Goal: Task Accomplishment & Management: Complete application form

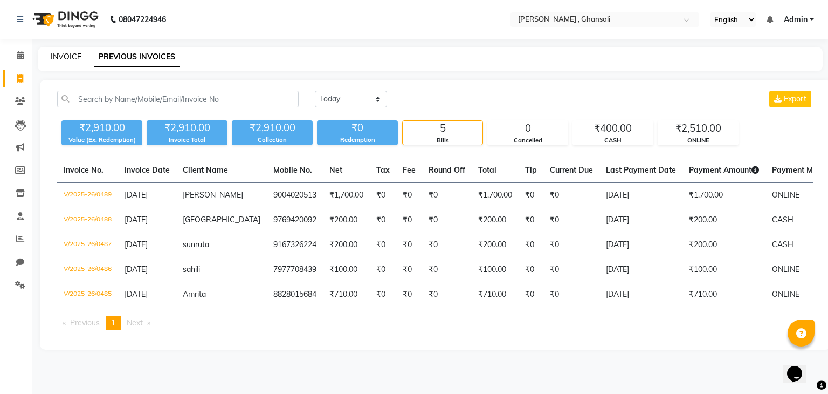
click at [63, 54] on link "INVOICE" at bounding box center [66, 57] width 31 height 10
select select "8446"
select select "service"
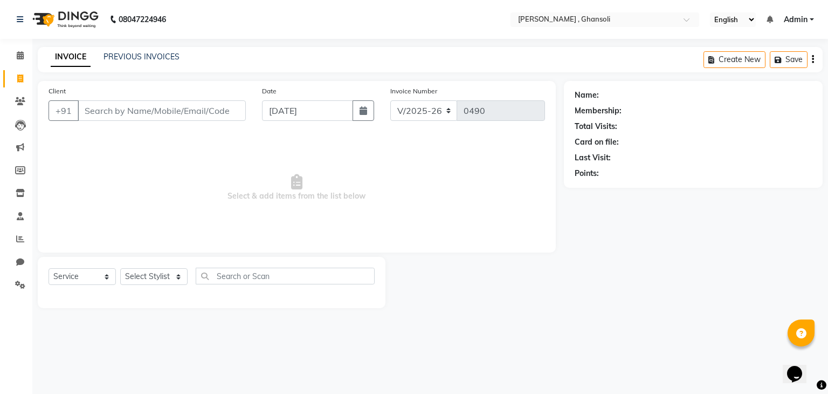
click at [95, 110] on input "Client" at bounding box center [162, 110] width 168 height 20
click at [85, 110] on input "Client" at bounding box center [162, 110] width 168 height 20
type input "8104573059"
click at [224, 116] on button "Add Client" at bounding box center [218, 110] width 56 height 20
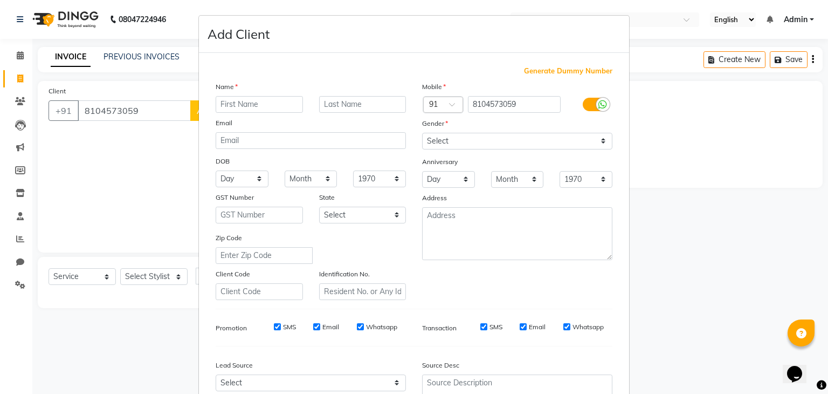
click at [217, 103] on input "text" at bounding box center [259, 104] width 87 height 17
type input "khupa"
click at [602, 141] on select "Select [DEMOGRAPHIC_DATA] [DEMOGRAPHIC_DATA] Other Prefer Not To Say" at bounding box center [517, 141] width 190 height 17
select select "[DEMOGRAPHIC_DATA]"
click at [422, 133] on select "Select [DEMOGRAPHIC_DATA] [DEMOGRAPHIC_DATA] Other Prefer Not To Say" at bounding box center [517, 141] width 190 height 17
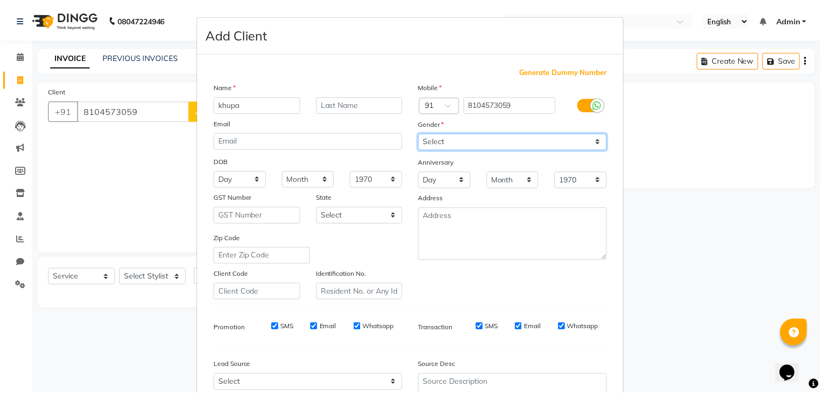
scroll to position [109, 0]
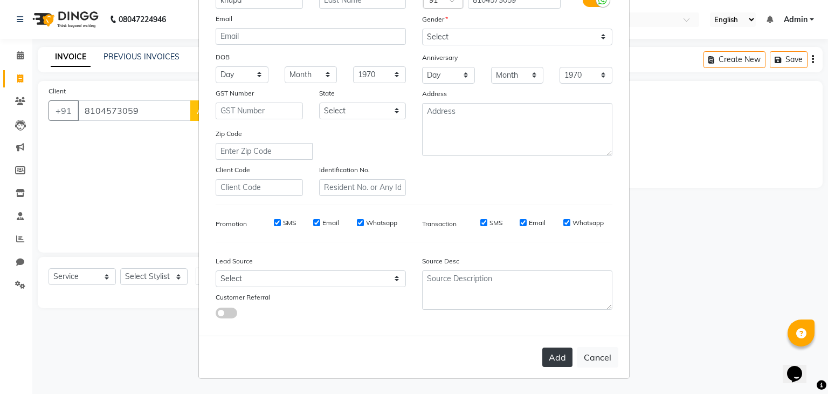
click at [553, 360] on button "Add" at bounding box center [557, 356] width 30 height 19
select select
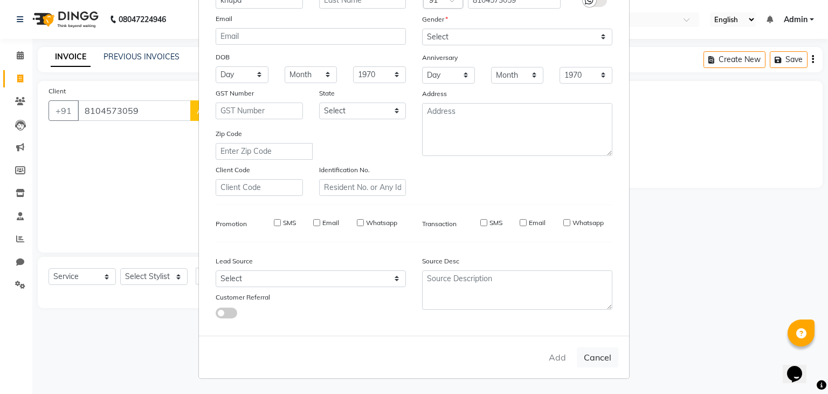
select select
checkbox input "false"
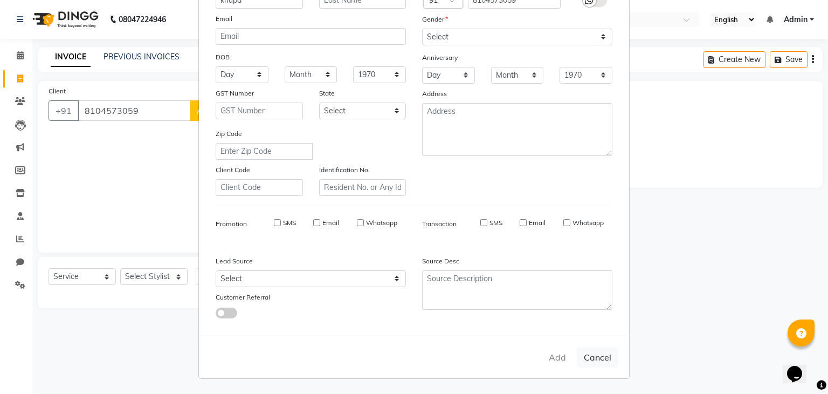
checkbox input "false"
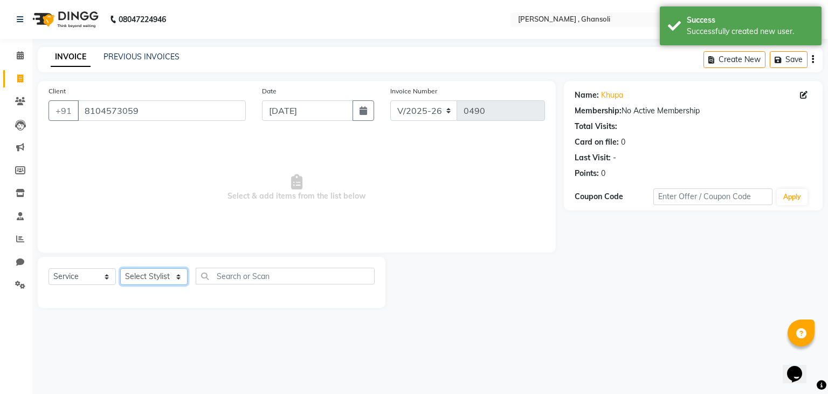
click at [177, 276] on select "Select Stylist deepa Lucky [PERSON_NAME] [PERSON_NAME] [PERSON_NAME] [PERSON_NA…" at bounding box center [153, 276] width 67 height 17
select select "86335"
click at [120, 268] on select "Select Stylist deepa Lucky [PERSON_NAME] [PERSON_NAME] [PERSON_NAME] [PERSON_NA…" at bounding box center [153, 276] width 67 height 17
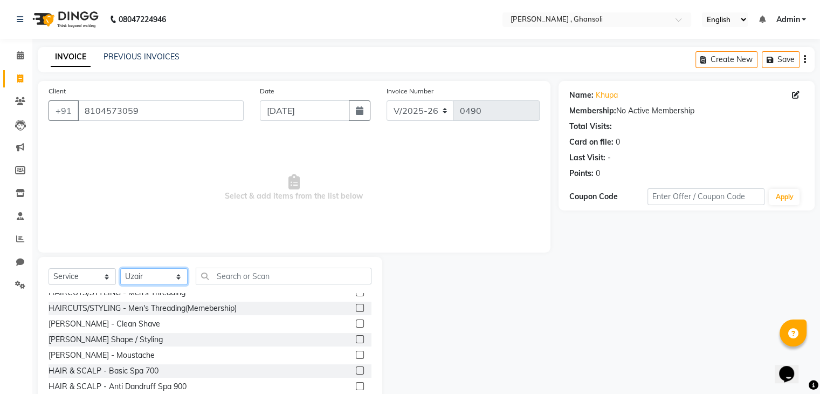
scroll to position [56, 0]
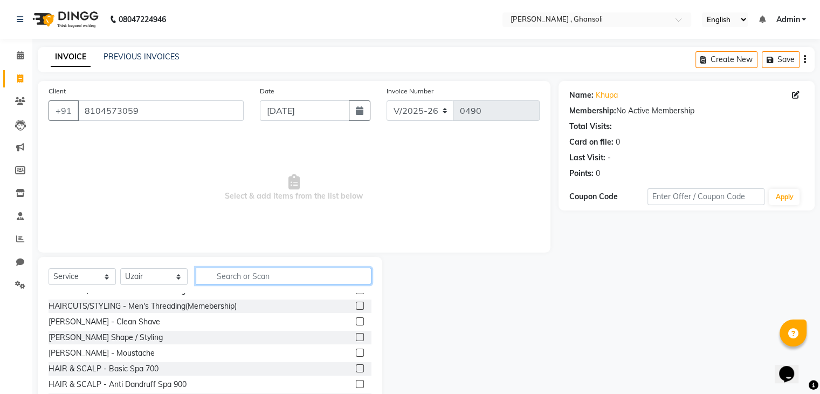
click at [229, 277] on input "text" at bounding box center [284, 275] width 176 height 17
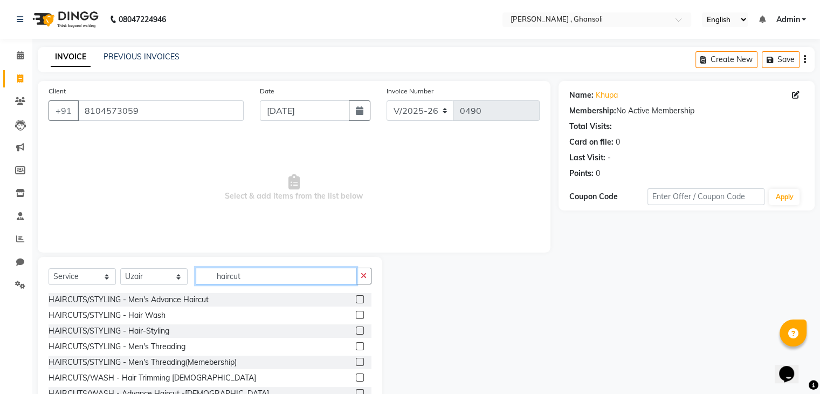
type input "haircut"
click at [356, 300] on label at bounding box center [360, 299] width 8 height 8
click at [356, 300] on input "checkbox" at bounding box center [359, 299] width 7 height 7
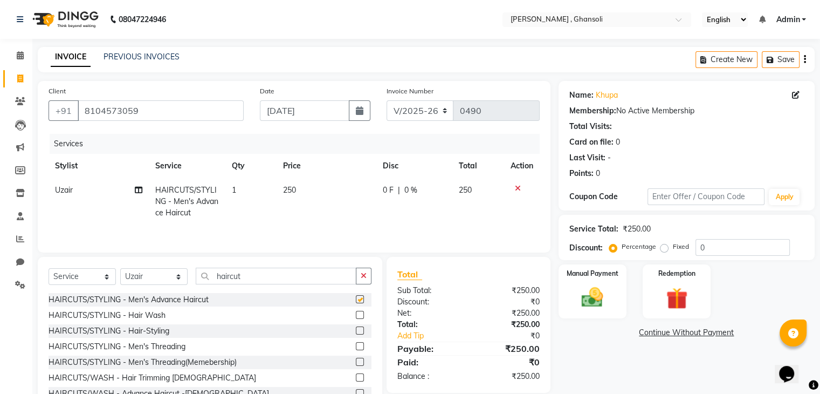
checkbox input "false"
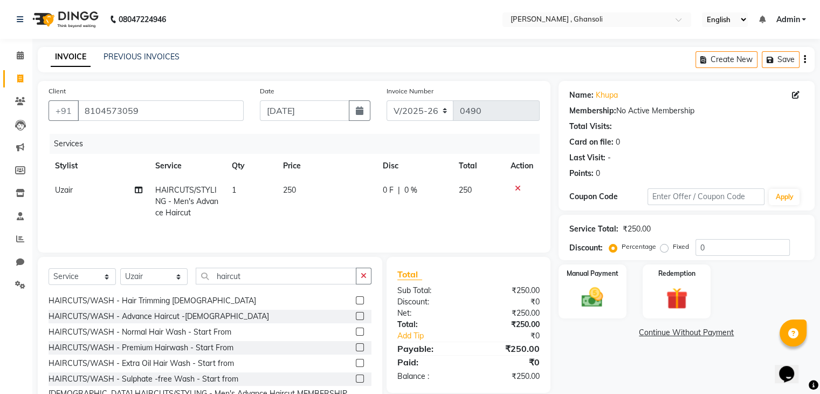
scroll to position [78, 0]
click at [356, 315] on label at bounding box center [360, 315] width 8 height 8
click at [356, 315] on input "checkbox" at bounding box center [359, 315] width 7 height 7
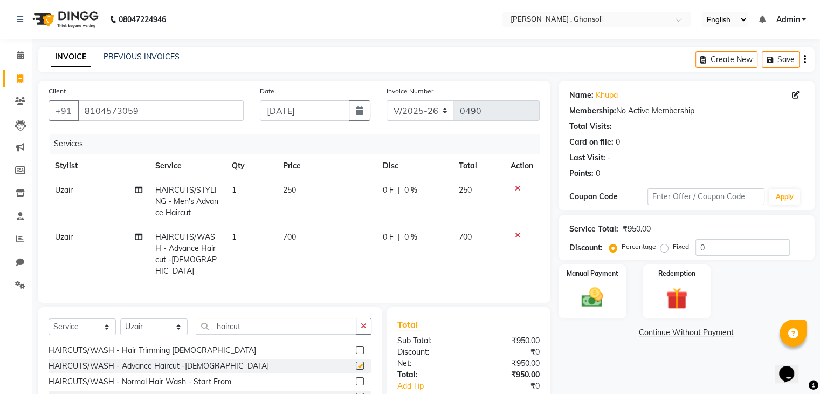
checkbox input "false"
click at [515, 190] on icon at bounding box center [518, 188] width 6 height 8
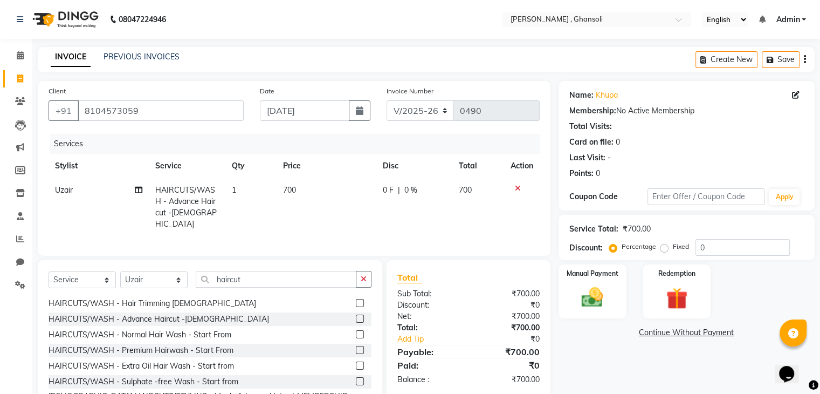
click at [392, 189] on span "0 F" at bounding box center [388, 189] width 11 height 11
select select "86335"
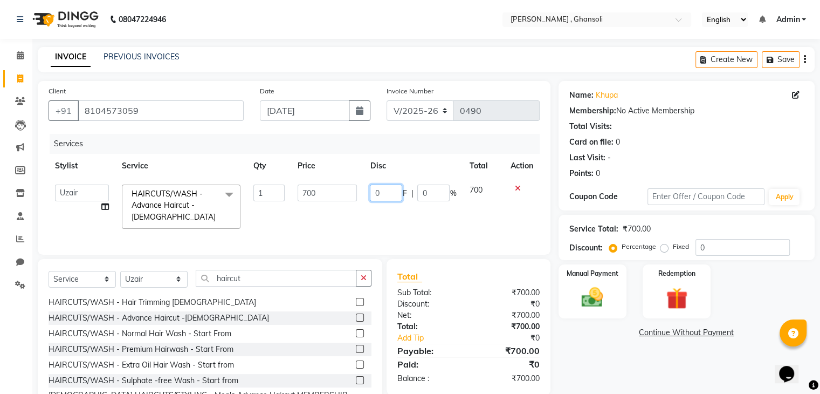
click at [392, 189] on input "0" at bounding box center [386, 192] width 32 height 17
type input "100"
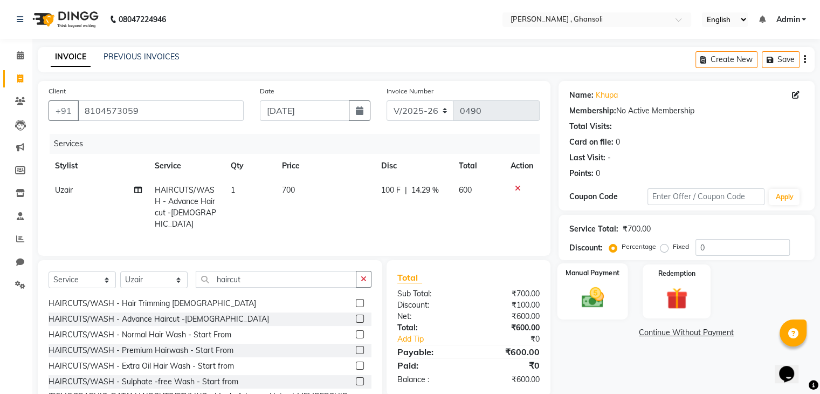
click at [588, 294] on img at bounding box center [592, 298] width 36 height 26
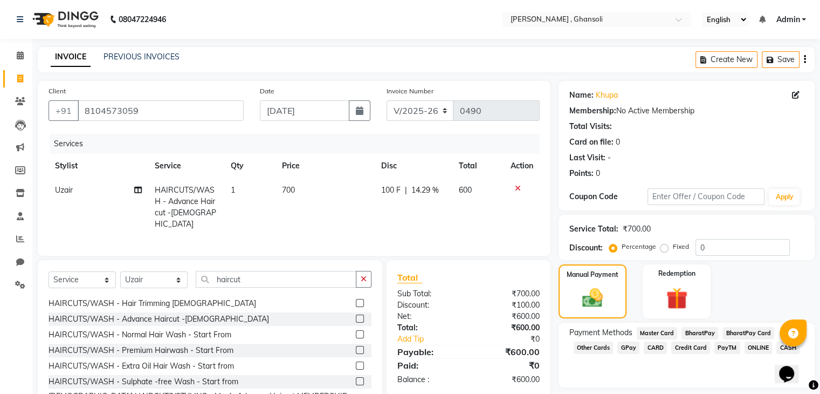
click at [757, 346] on span "ONLINE" at bounding box center [758, 347] width 28 height 12
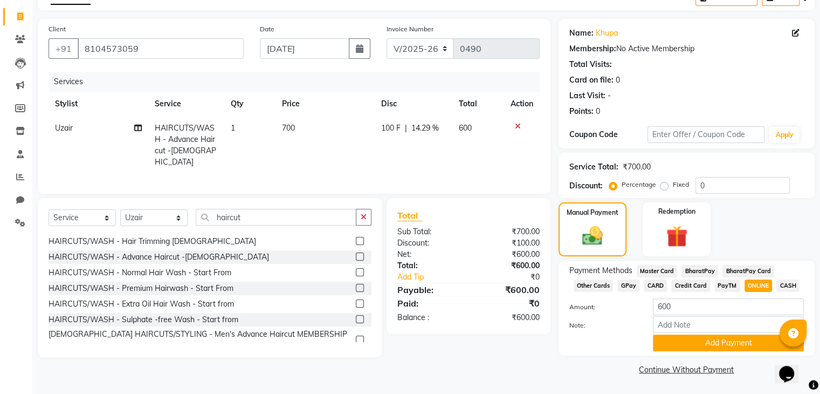
click at [757, 346] on button "Add Payment" at bounding box center [728, 342] width 151 height 17
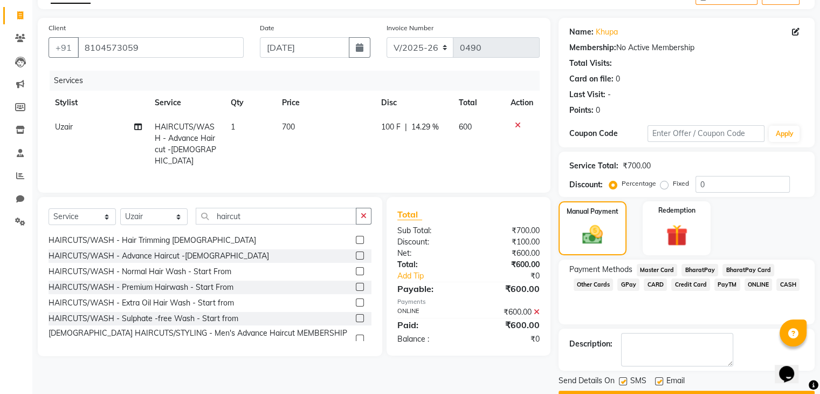
scroll to position [92, 0]
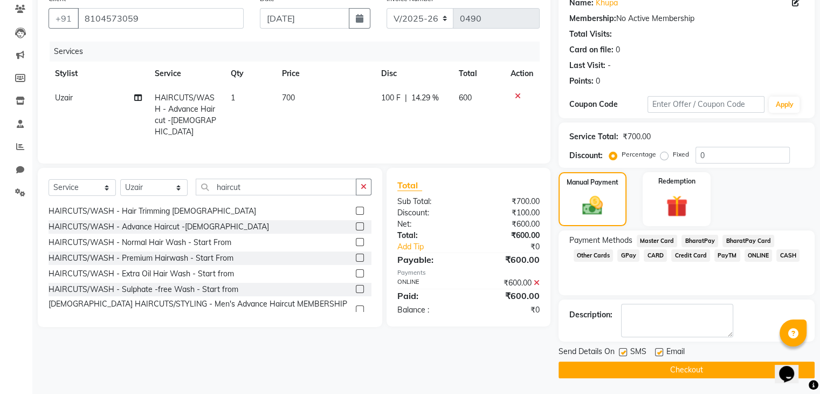
click at [750, 371] on button "Checkout" at bounding box center [686, 369] width 256 height 17
